Goal: Information Seeking & Learning: Learn about a topic

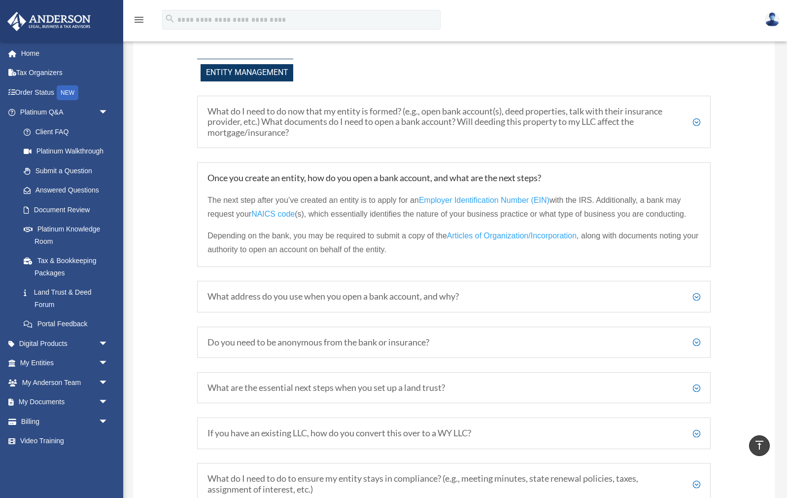
scroll to position [1273, 0]
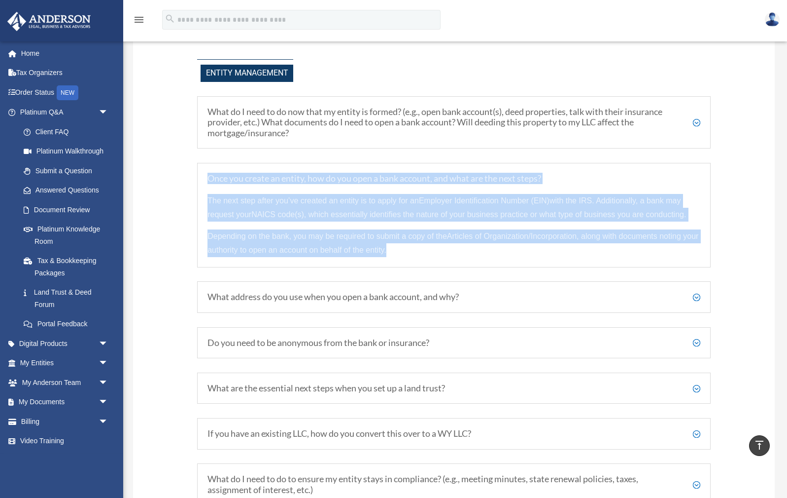
drag, startPoint x: 209, startPoint y: 172, endPoint x: 430, endPoint y: 248, distance: 233.6
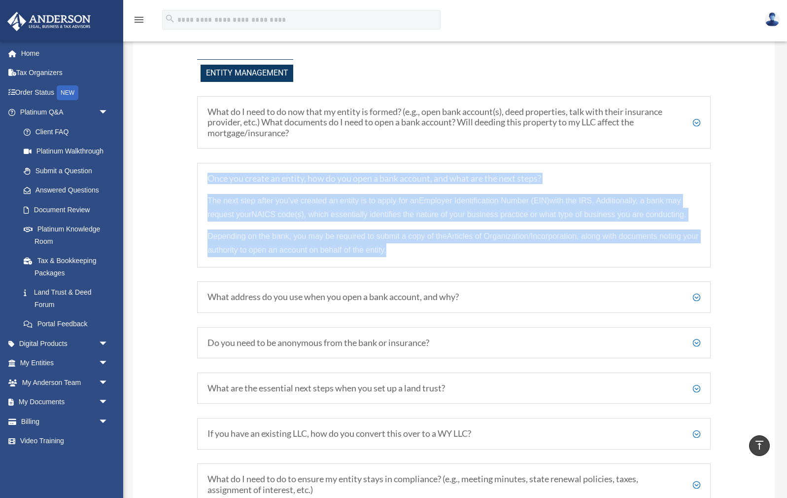
drag, startPoint x: 205, startPoint y: 172, endPoint x: 423, endPoint y: 247, distance: 231.1
click at [423, 247] on div "Once you create an entity, how do you open a bank account, and what are the nex…" at bounding box center [454, 215] width 514 height 105
copy div "Once you create an entity, how do you open a bank account, and what are the nex…"
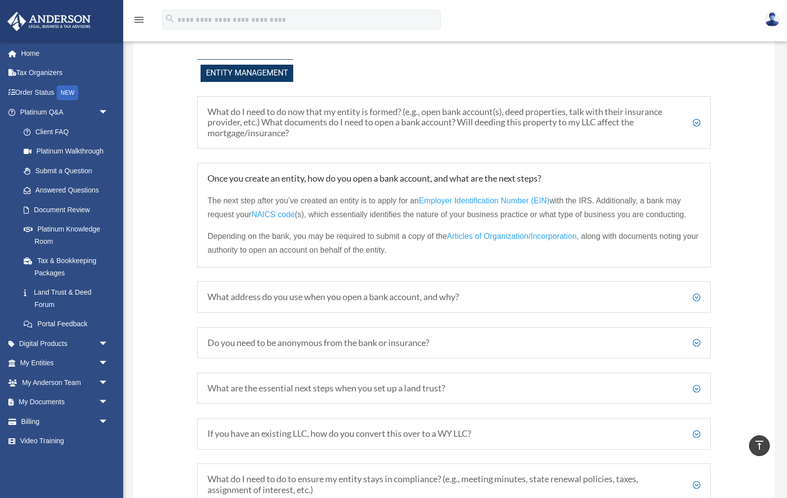
click at [694, 293] on h5 "What address do you use when you open a bank account, and why?" at bounding box center [454, 296] width 493 height 11
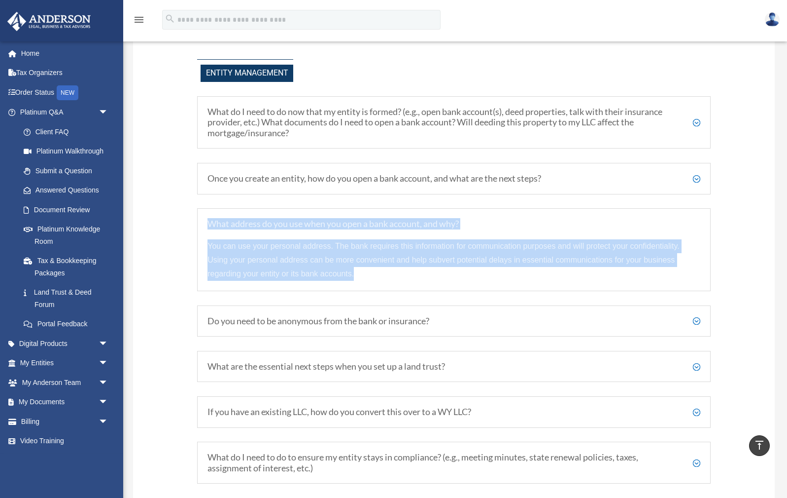
drag, startPoint x: 357, startPoint y: 272, endPoint x: 207, endPoint y: 211, distance: 163.0
click at [207, 211] on div "What address do you use when you open a bank account, and why? You can use your…" at bounding box center [454, 249] width 514 height 83
copy div "What address do you use when you open a bank account, and why? You can use your…"
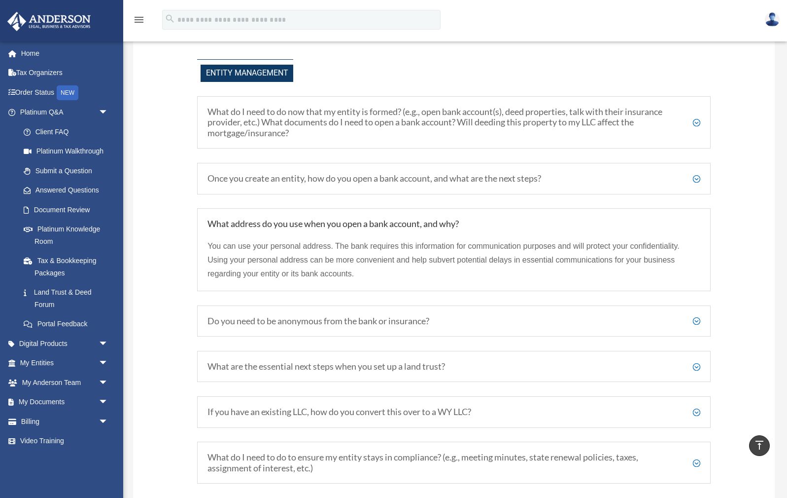
click at [694, 316] on h5 "Do you need to be anonymous from the bank or insurance?" at bounding box center [454, 321] width 493 height 11
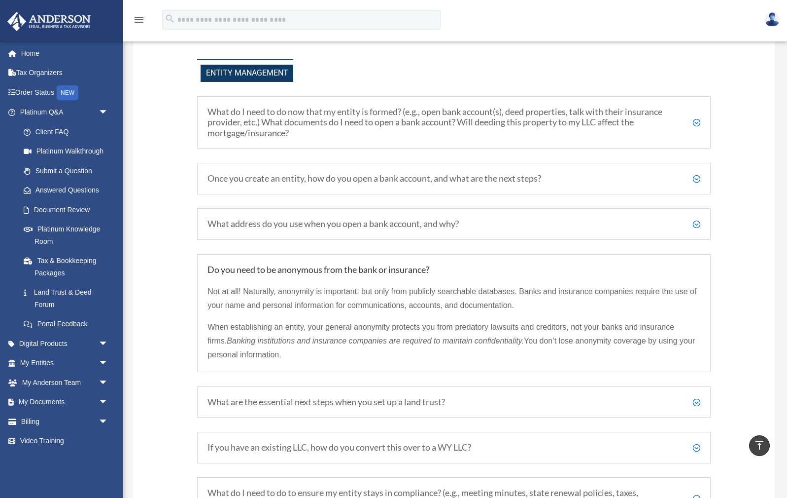
drag, startPoint x: 206, startPoint y: 260, endPoint x: 289, endPoint y: 356, distance: 126.5
click at [289, 356] on div "Do you need to be anonymous from the bank or insurance? Not at all! Naturally, …" at bounding box center [454, 313] width 514 height 118
copy div "Do you need to be anonymous from the bank or insurance? Not at all! Naturally, …"
click at [327, 399] on h5 "What are the essential next steps when you set up a land trust?" at bounding box center [454, 401] width 493 height 11
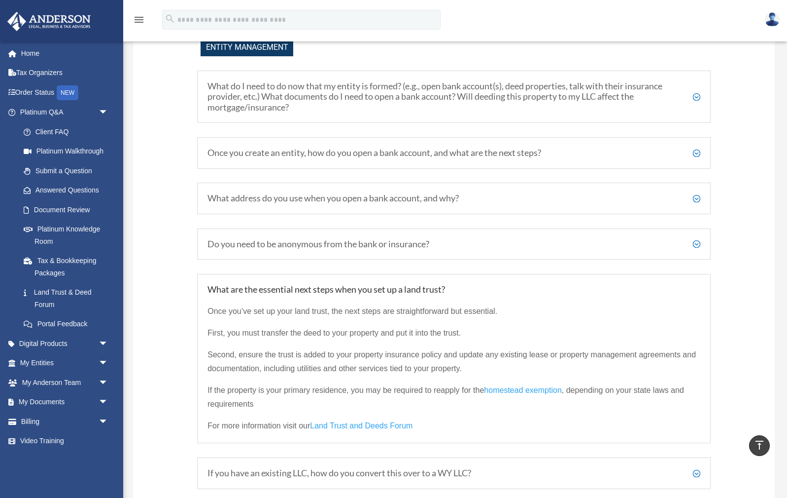
scroll to position [1303, 0]
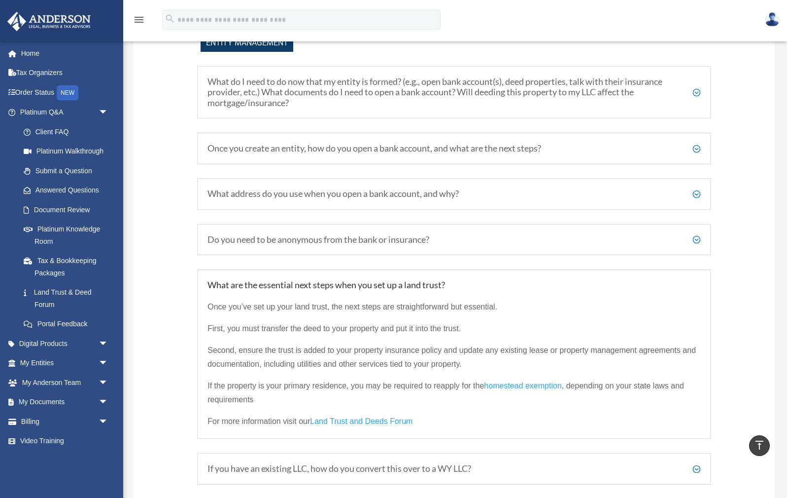
click at [161, 353] on div "Your Questions, Answered! Have more questions? Visit our Platinum Knowledge Roo…" at bounding box center [454, 81] width 642 height 2648
click at [745, 323] on div "Your Questions, Answered! Have more questions? Visit our Platinum Knowledge Roo…" at bounding box center [454, 81] width 642 height 2648
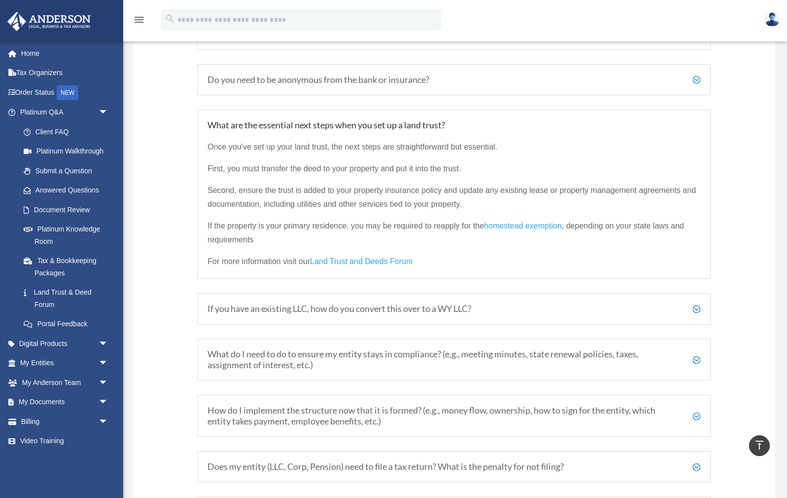
scroll to position [1465, 0]
click at [697, 352] on h5 "What do I need to do to ensure my entity stays in compliance? (e.g., meeting mi…" at bounding box center [454, 357] width 493 height 21
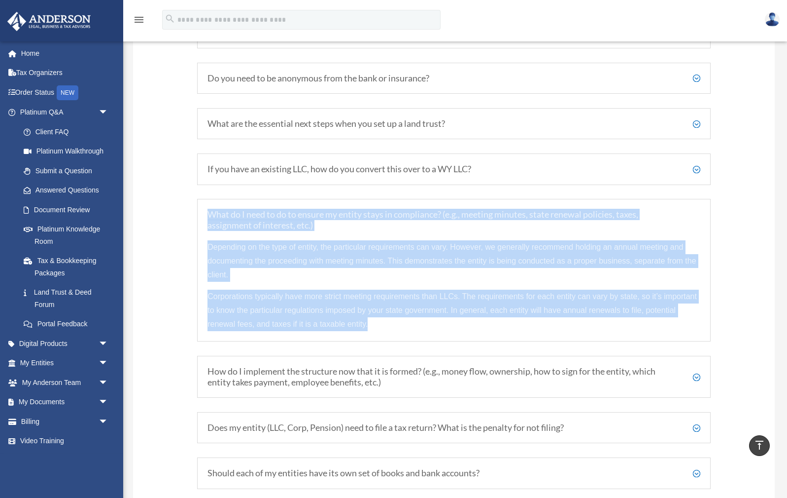
drag, startPoint x: 209, startPoint y: 204, endPoint x: 400, endPoint y: 333, distance: 230.9
click at [400, 333] on div "What do I need to do to ensure my entity stays in compliance? (e.g., meeting mi…" at bounding box center [454, 270] width 514 height 143
copy div "What do I need to do to ensure my entity stays in compliance? (e.g., meeting mi…"
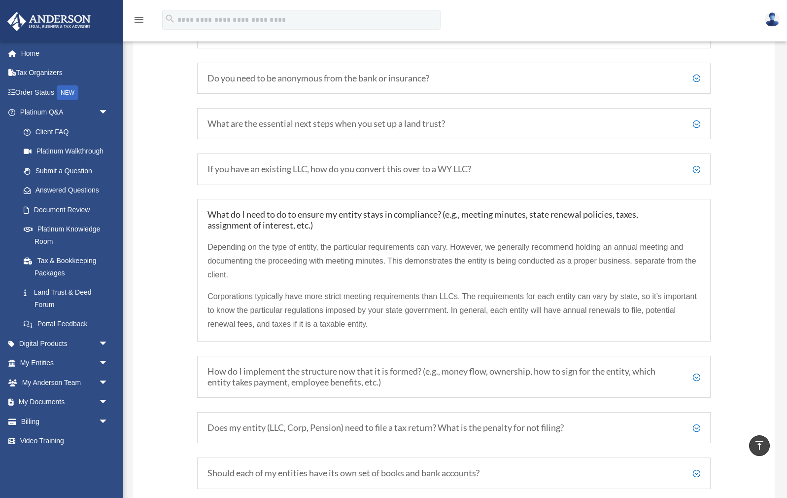
click at [351, 377] on h5 "How do I implement the structure now that it is formed? (e.g., money flow, owne…" at bounding box center [454, 376] width 493 height 21
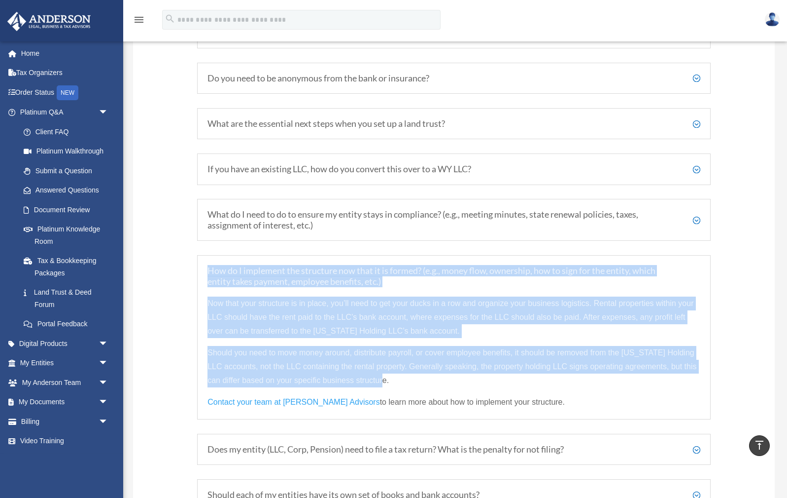
drag, startPoint x: 209, startPoint y: 260, endPoint x: 395, endPoint y: 370, distance: 216.8
click at [395, 370] on div "How do I implement the structure now that it is formed? (e.g., money flow, owne…" at bounding box center [454, 337] width 514 height 164
click at [199, 276] on div "How do I implement the structure now that it is formed? (e.g., money flow, owne…" at bounding box center [454, 337] width 514 height 164
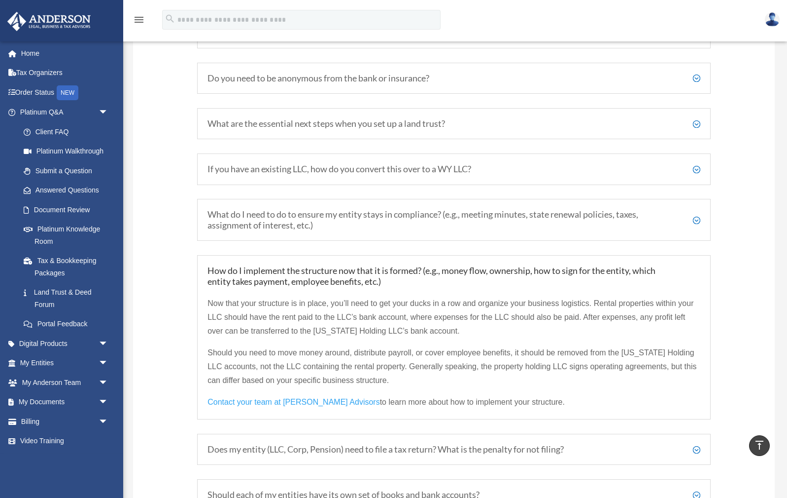
drag, startPoint x: 206, startPoint y: 260, endPoint x: 547, endPoint y: 401, distance: 368.8
click at [547, 401] on div "How do I implement the structure now that it is formed? (e.g., money flow, owne…" at bounding box center [454, 337] width 514 height 164
copy div "How do I implement the structure now that it is formed? (e.g., money flow, owne…"
click at [319, 444] on h5 "Does my entity (LLC, Corp, Pension) need to file a tax return? What is the pena…" at bounding box center [454, 449] width 493 height 11
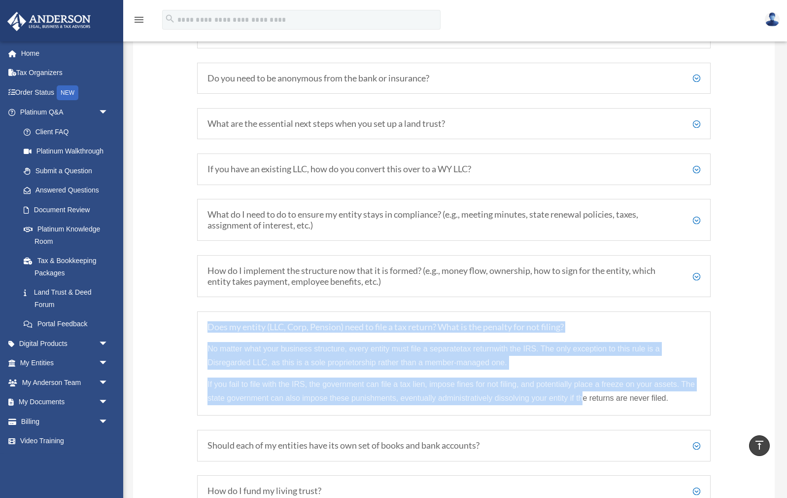
drag, startPoint x: 209, startPoint y: 313, endPoint x: 584, endPoint y: 382, distance: 381.0
click at [583, 384] on div "Does my entity (LLC, Corp, Pension) need to file a tax return? What is the pena…" at bounding box center [454, 363] width 514 height 105
drag, startPoint x: 674, startPoint y: 391, endPoint x: 182, endPoint y: 307, distance: 498.6
copy div "Does my entity (LLC, Corp, Pension) need to file a tax return? What is the pena…"
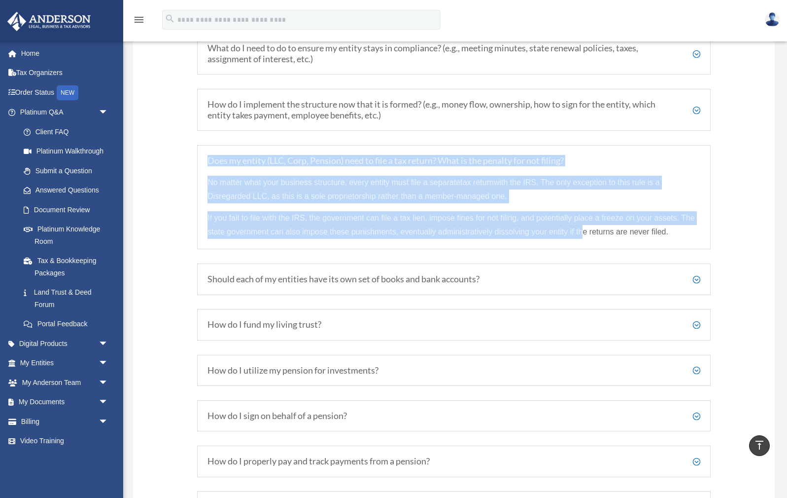
scroll to position [1633, 0]
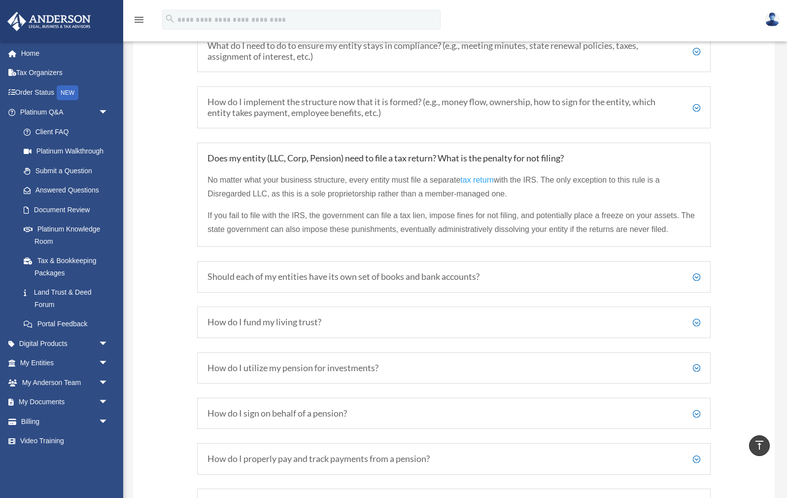
click at [696, 271] on h5 "Should each of my entities have its own set of books and bank accounts?" at bounding box center [454, 276] width 493 height 11
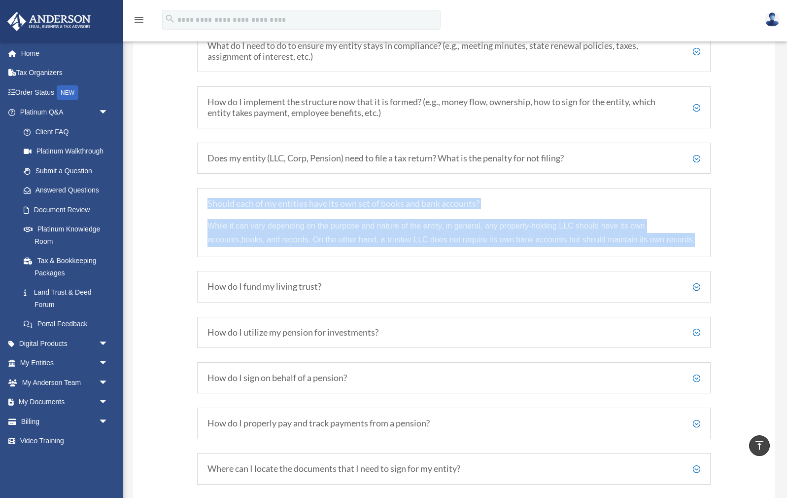
drag, startPoint x: 208, startPoint y: 189, endPoint x: 686, endPoint y: 239, distance: 480.9
click at [686, 239] on div "Should each of my entities have its own set of books and bank accounts? While i…" at bounding box center [454, 222] width 514 height 69
copy div "Should each of my entities have its own set of books and bank accounts? While i…"
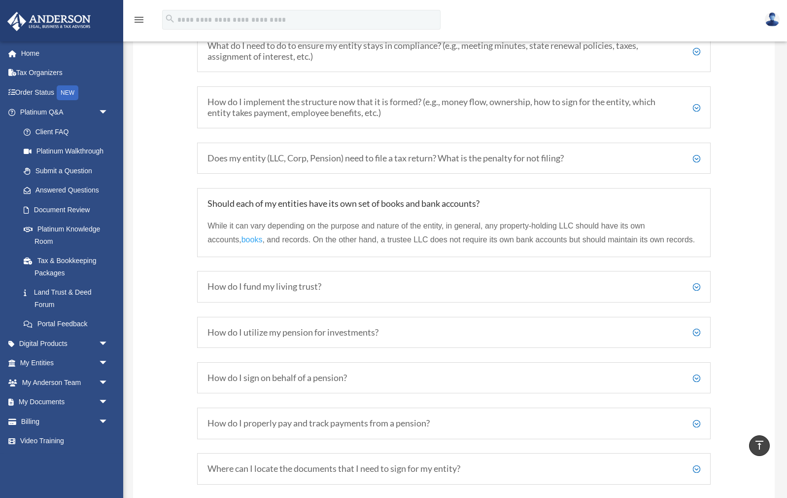
click at [421, 281] on h5 "How do I fund my living trust?" at bounding box center [454, 286] width 493 height 11
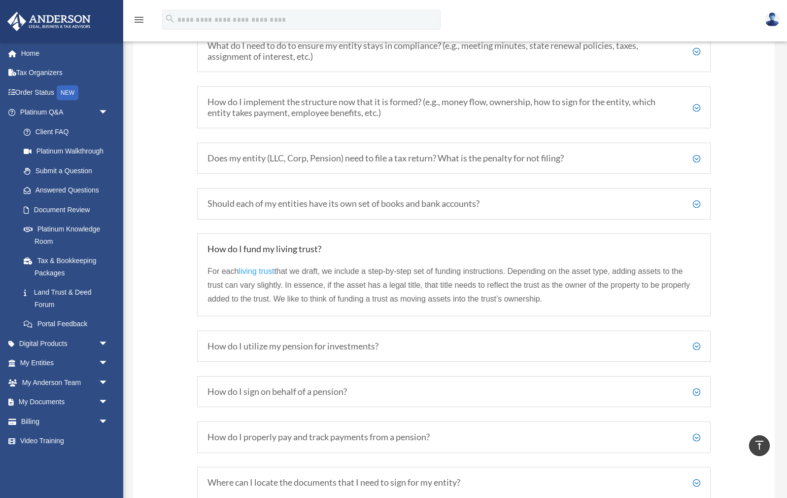
drag, startPoint x: 206, startPoint y: 234, endPoint x: 558, endPoint y: 296, distance: 357.5
click at [558, 296] on div "How do I fund my living trust? For each living trust that we draft, we include …" at bounding box center [454, 274] width 514 height 83
copy div "How do I fund my living trust? For each living trust that we draft, we include …"
click at [503, 341] on h5 "How do I utilize my pension for investments?" at bounding box center [454, 346] width 493 height 11
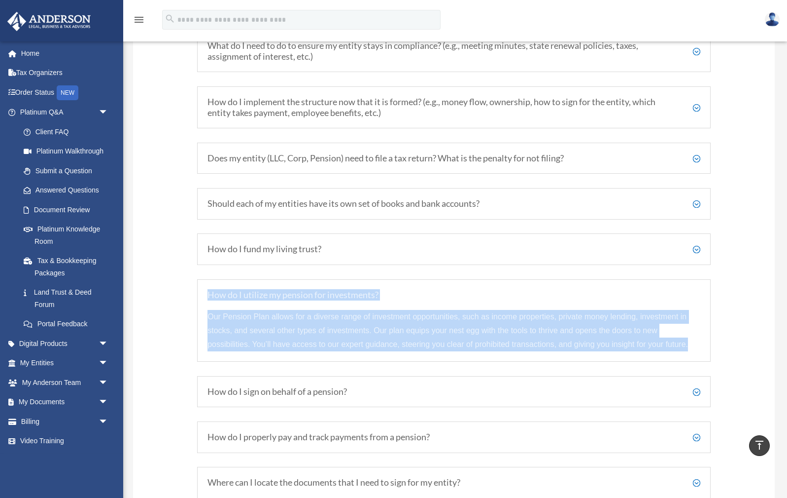
drag, startPoint x: 206, startPoint y: 281, endPoint x: 672, endPoint y: 344, distance: 470.2
click at [672, 344] on div "How do I utilize my pension for investments? Our Pension Plan allows for a dive…" at bounding box center [454, 320] width 514 height 83
copy div "How do I utilize my pension for investments? Our Pension Plan allows for a dive…"
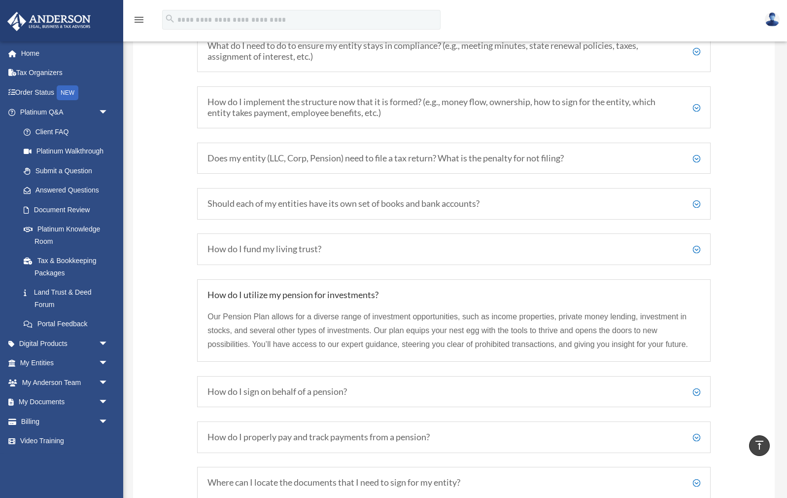
click at [249, 386] on h5 "How do I sign on behalf of a pension?" at bounding box center [454, 391] width 493 height 11
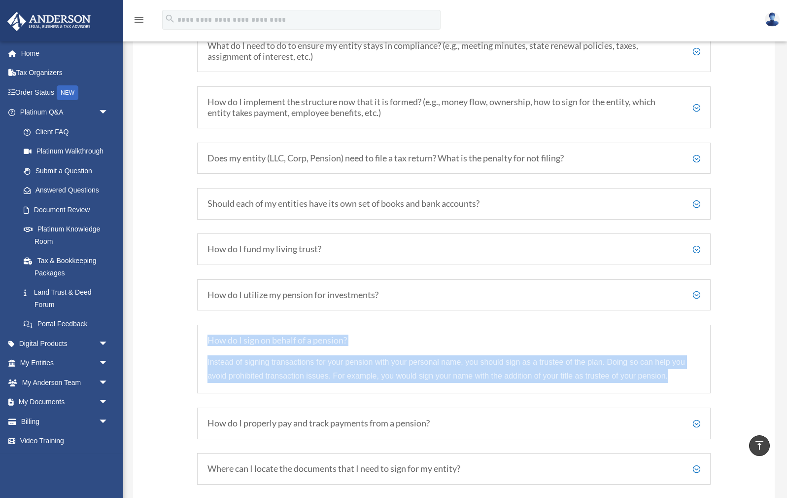
drag, startPoint x: 209, startPoint y: 322, endPoint x: 661, endPoint y: 381, distance: 456.4
click at [661, 381] on div "How do I sign on behalf of a pension? Instead of signing transactions for your …" at bounding box center [454, 358] width 514 height 69
copy div "How do I sign on behalf of a pension? Instead of signing transactions for your …"
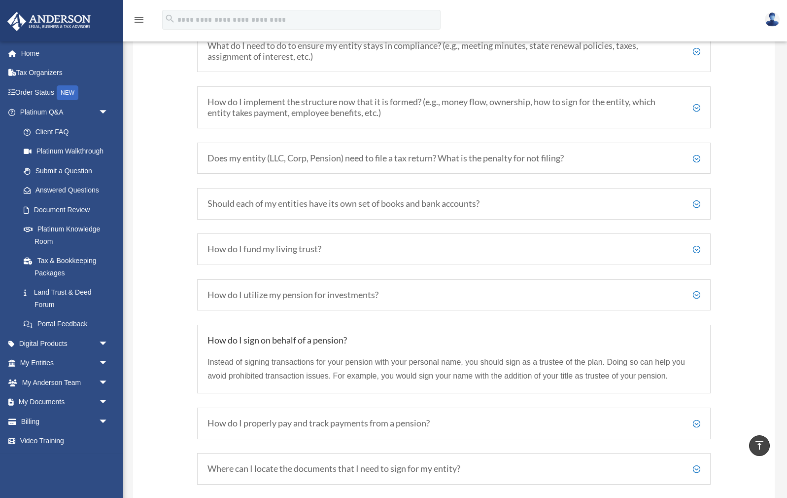
click at [339, 418] on h5 "How do I properly pay and track payments from a pension?" at bounding box center [454, 423] width 493 height 11
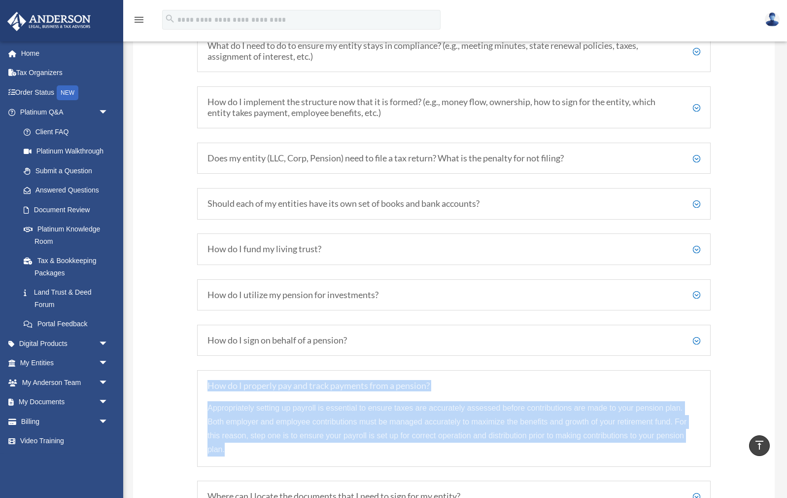
drag, startPoint x: 205, startPoint y: 374, endPoint x: 254, endPoint y: 449, distance: 89.7
click at [254, 449] on div "How do I properly pay and track payments from a pension? Appropriately setting …" at bounding box center [454, 418] width 514 height 97
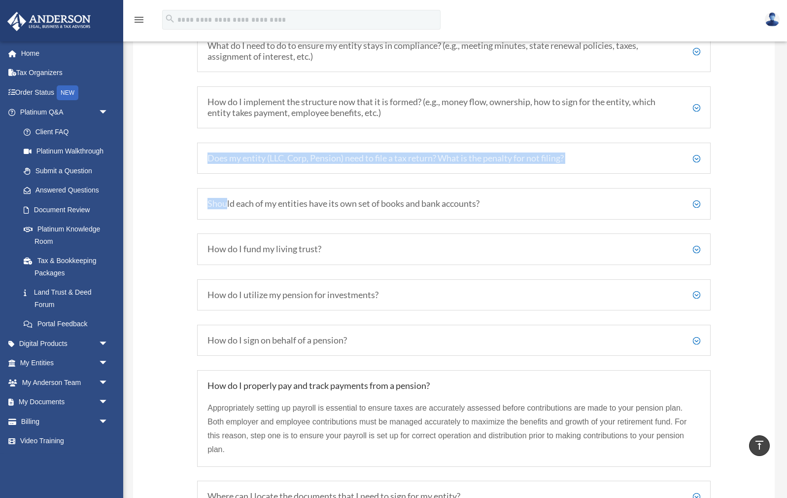
drag, startPoint x: 226, startPoint y: 199, endPoint x: 132, endPoint y: 81, distance: 150.9
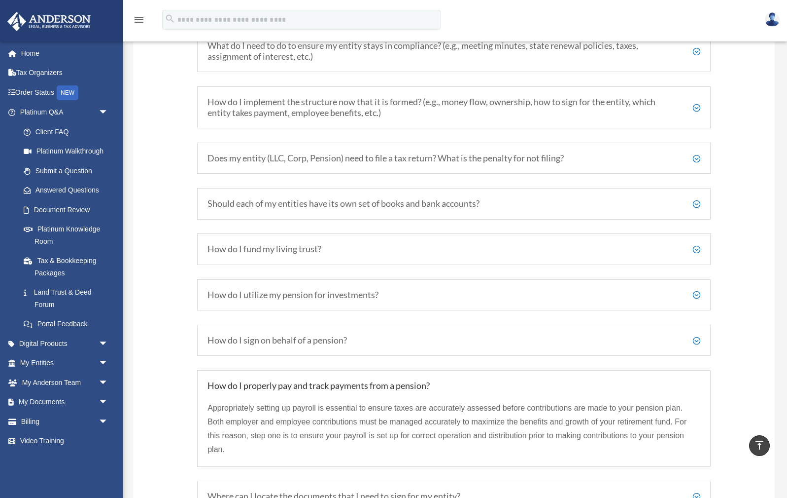
click at [231, 391] on div "Appropriately setting up payroll is essential to ensure taxes are accurately as…" at bounding box center [454, 423] width 493 height 65
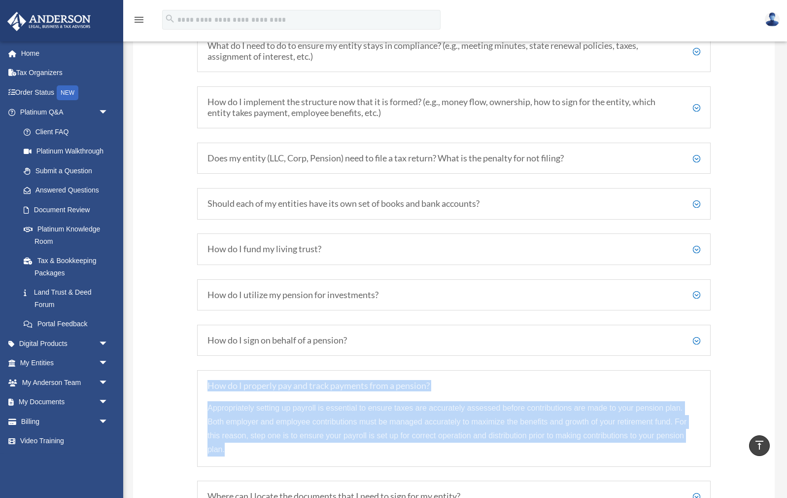
drag, startPoint x: 211, startPoint y: 373, endPoint x: 249, endPoint y: 454, distance: 89.5
click at [249, 454] on div "How do I properly pay and track payments from a pension? Appropriately setting …" at bounding box center [454, 418] width 514 height 97
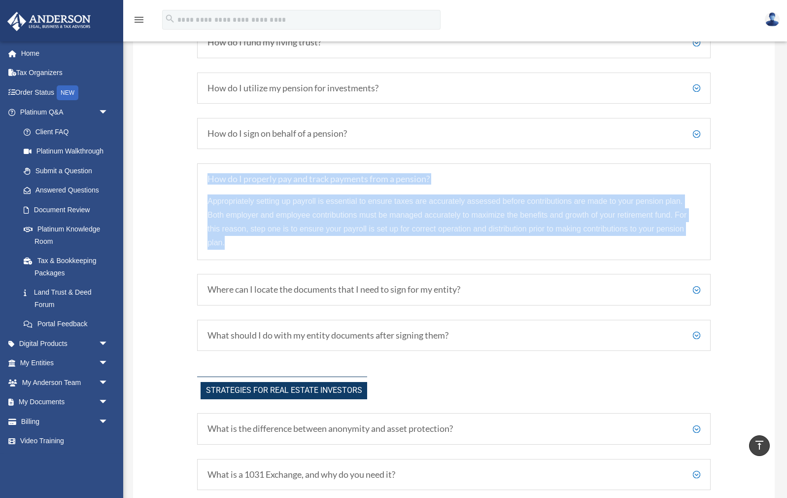
scroll to position [1851, 0]
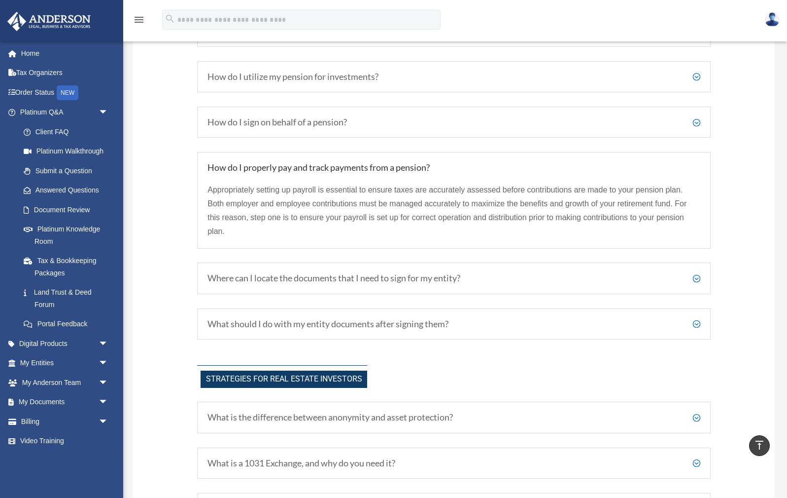
click at [697, 273] on h5 "Where can I locate the documents that I need to sign for my entity?" at bounding box center [454, 278] width 493 height 11
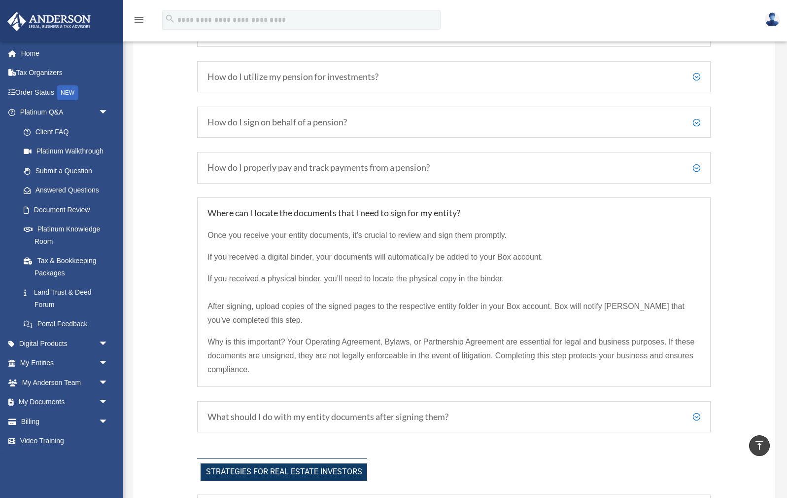
drag, startPoint x: 209, startPoint y: 199, endPoint x: 301, endPoint y: 356, distance: 181.7
click at [301, 356] on div "Where can I locate the documents that I need to sign for my entity? Once you re…" at bounding box center [454, 291] width 514 height 189
click at [317, 411] on h5 "What should I do with my entity documents after signing them?" at bounding box center [454, 416] width 493 height 11
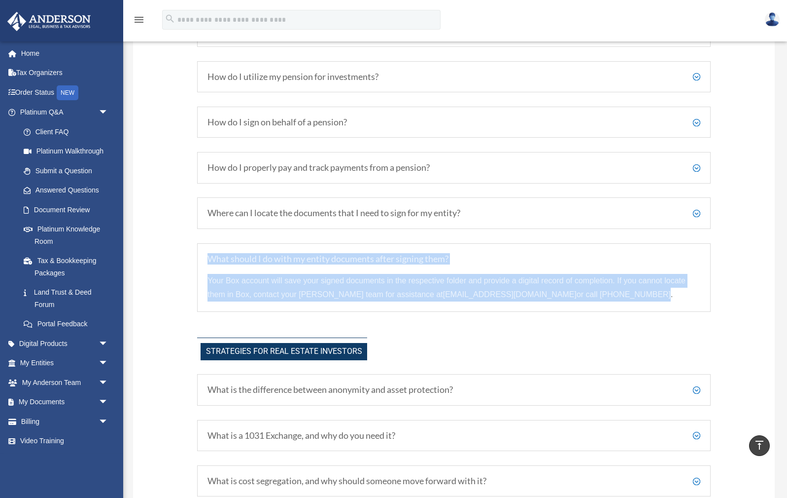
drag, startPoint x: 211, startPoint y: 245, endPoint x: 602, endPoint y: 300, distance: 395.5
click at [602, 300] on div "What should I do with my entity documents after signing them? Your Box account …" at bounding box center [454, 277] width 514 height 69
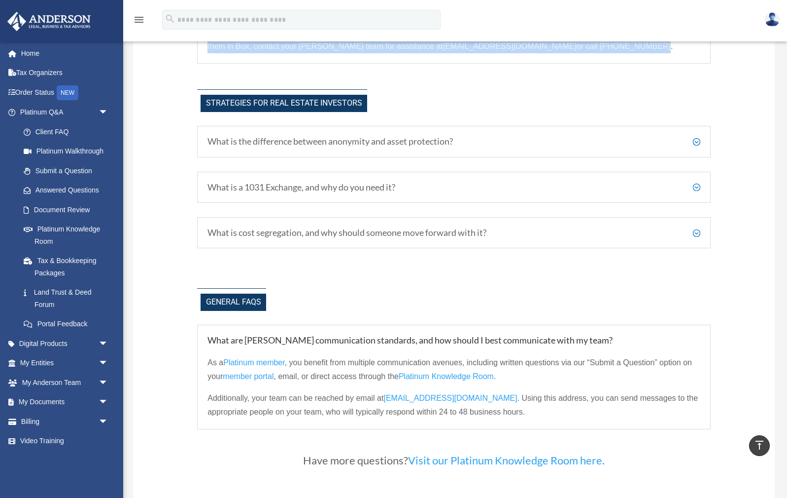
scroll to position [2100, 0]
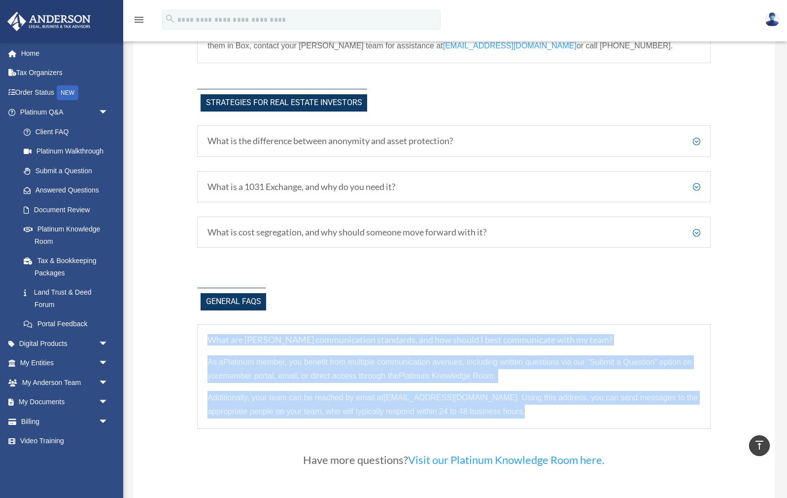
drag, startPoint x: 539, startPoint y: 404, endPoint x: 219, endPoint y: 325, distance: 329.7
click at [219, 325] on div "What are [PERSON_NAME] communication standards, and how should I best communica…" at bounding box center [454, 376] width 514 height 105
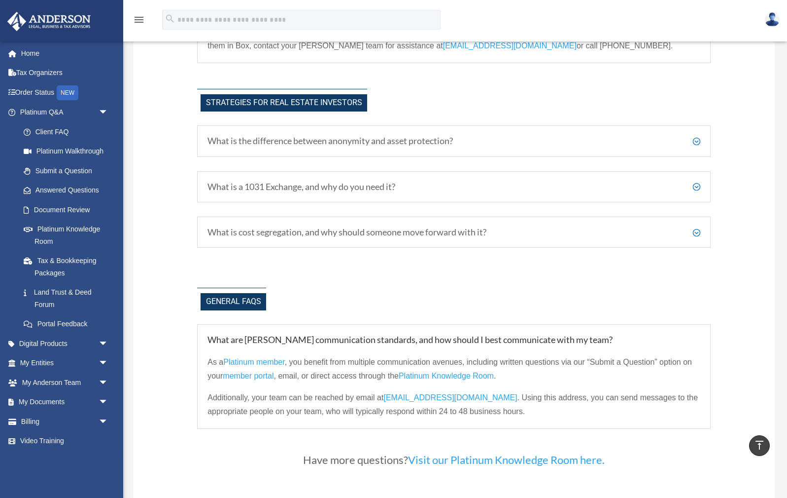
click at [215, 334] on h5 "What are [PERSON_NAME] communication standards, and how should I best communica…" at bounding box center [454, 339] width 493 height 11
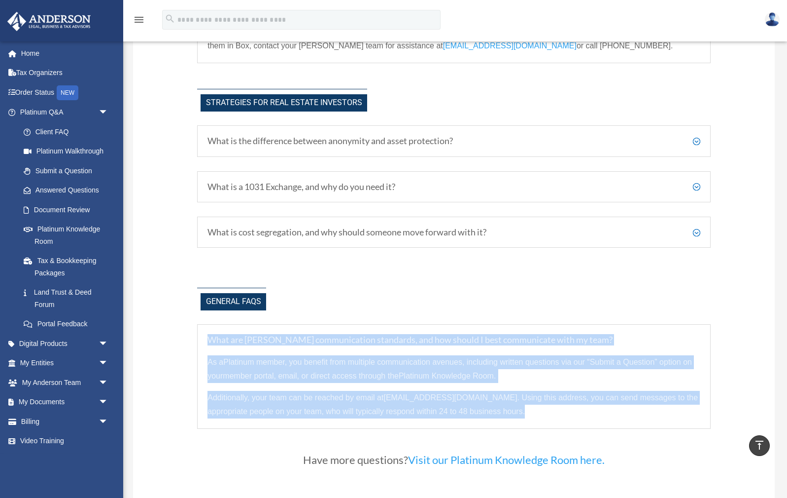
drag, startPoint x: 209, startPoint y: 326, endPoint x: 541, endPoint y: 402, distance: 341.4
click at [541, 402] on div "What are [PERSON_NAME] communication standards, and how should I best communica…" at bounding box center [454, 376] width 514 height 105
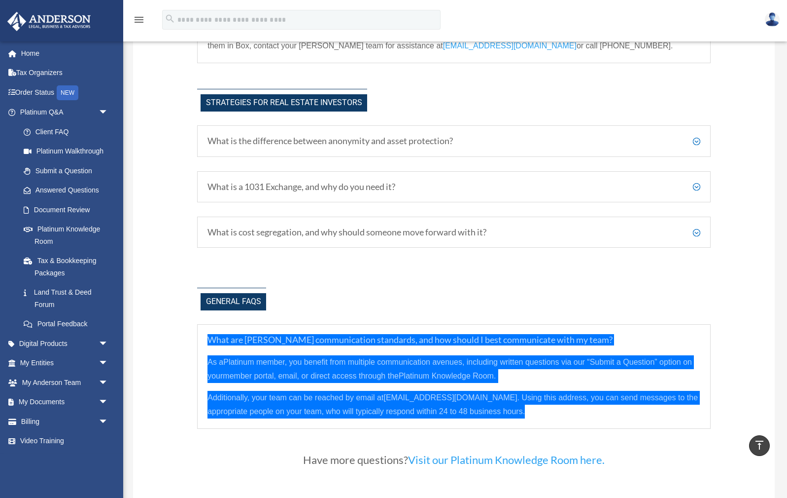
scroll to position [2111, 0]
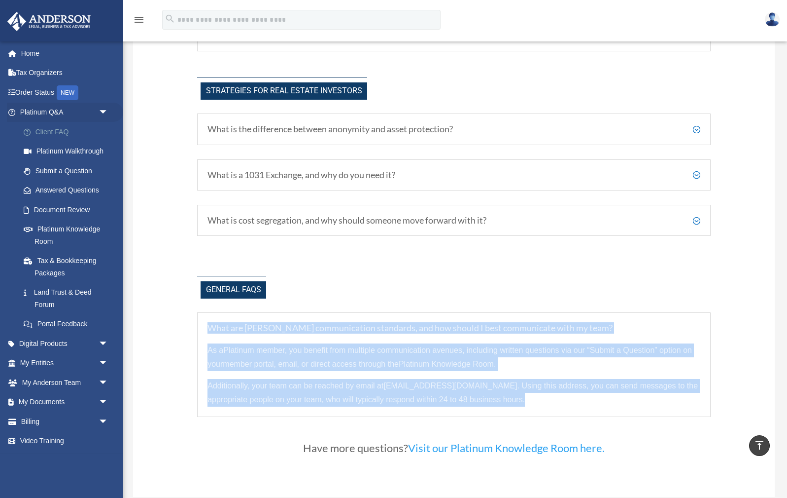
click at [57, 129] on link "Client FAQ" at bounding box center [68, 132] width 109 height 20
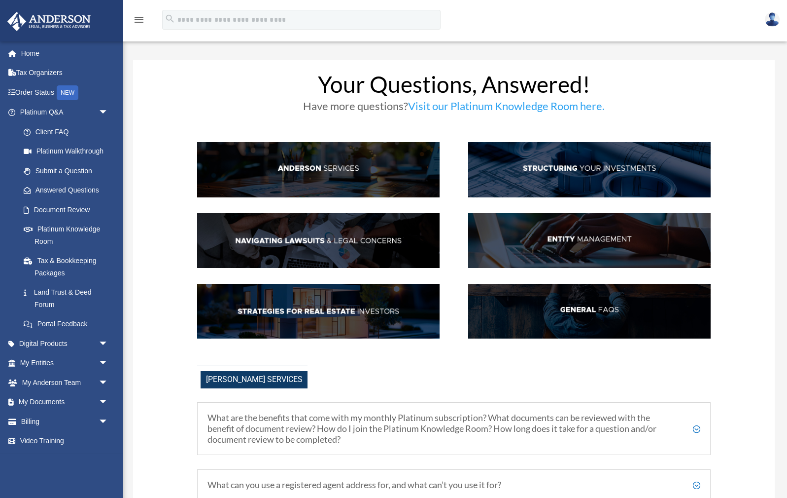
click at [593, 291] on img at bounding box center [589, 311] width 243 height 55
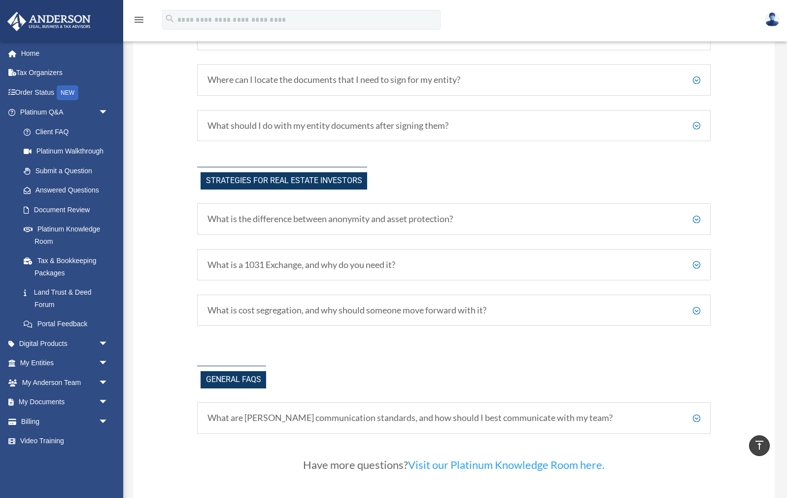
scroll to position [1824, 0]
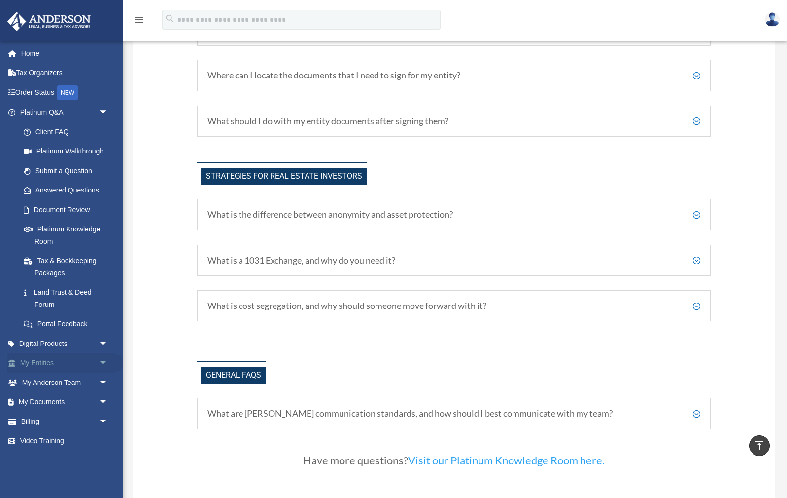
click at [102, 357] on span "arrow_drop_down" at bounding box center [109, 363] width 20 height 20
click at [59, 379] on link "Overview" at bounding box center [68, 382] width 109 height 20
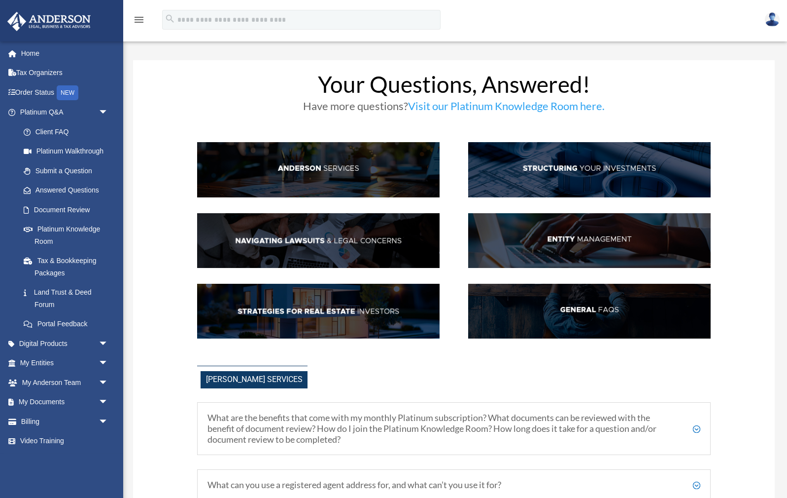
scroll to position [1824, 0]
